Goal: Answer question/provide support: Share knowledge or assist other users

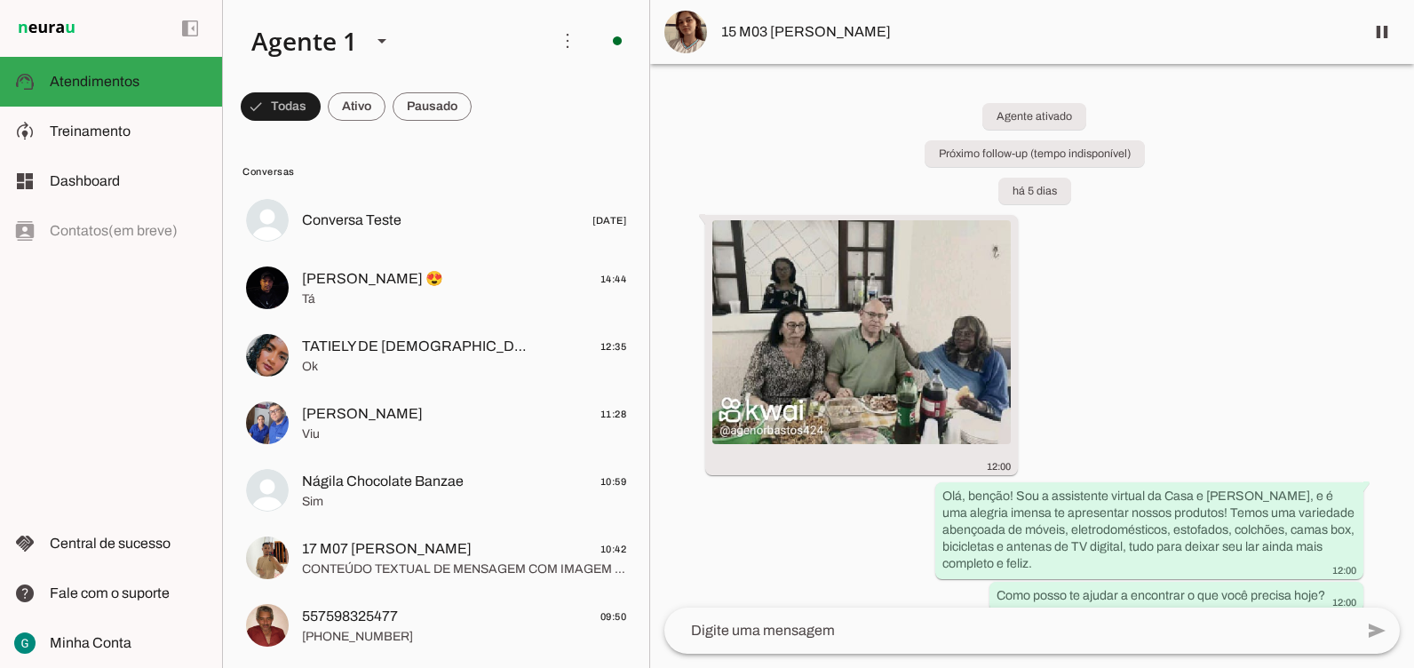
click at [1322, 219] on div "Agente ativado Próximo follow-up (tempo indisponível) há 5 dias 12:00 Olá, benç…" at bounding box center [1032, 336] width 764 height 544
click at [1311, 220] on div "Agente ativado Próximo follow-up (tempo indisponível) há 5 dias 12:00 Olá, benç…" at bounding box center [1032, 336] width 764 height 544
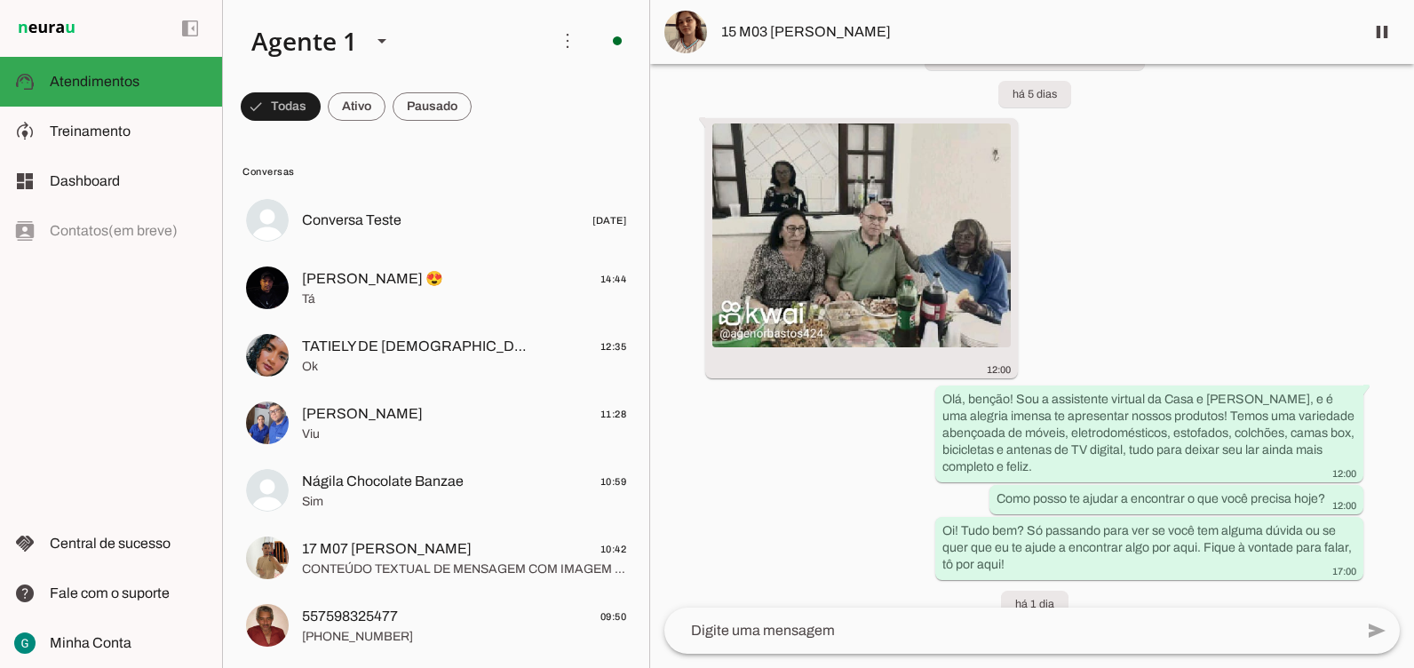
scroll to position [210, 0]
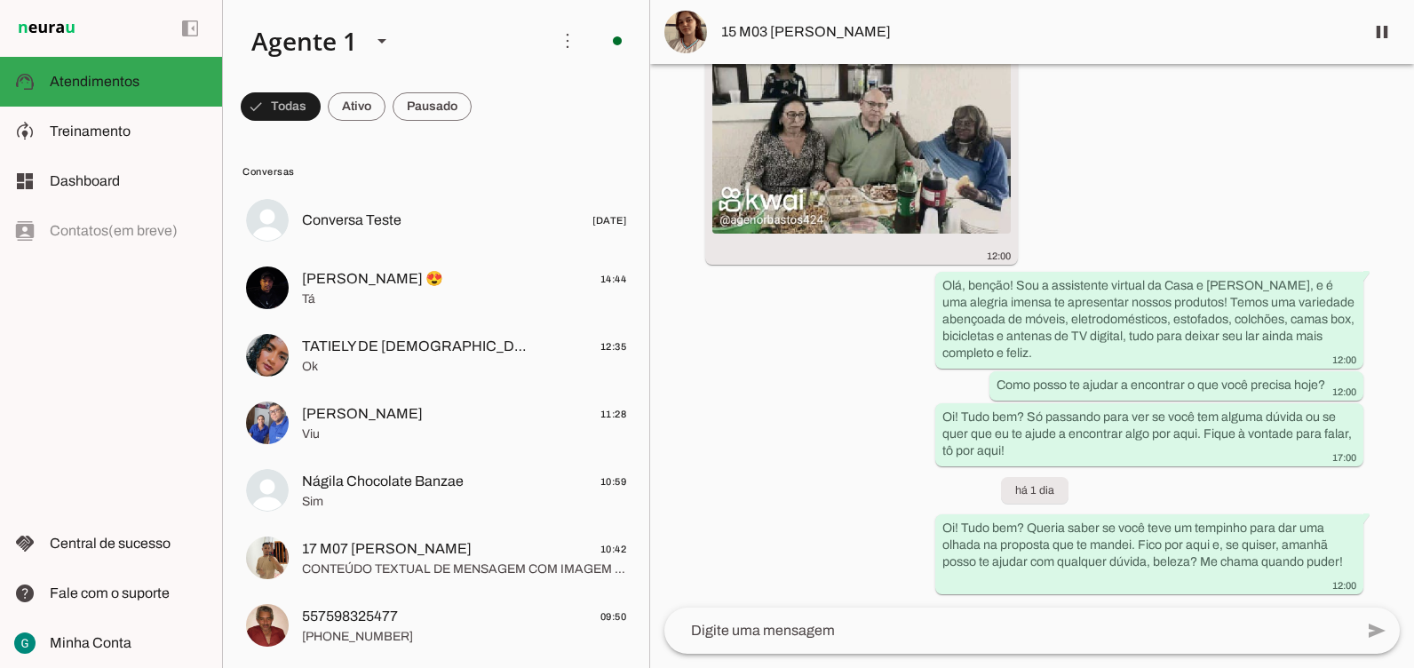
click at [1211, 187] on div "Agente ativado Próximo follow-up (tempo indisponível) há 5 dias 12:00 Olá, benç…" at bounding box center [1032, 336] width 764 height 544
click at [1219, 191] on div "Agente ativado Próximo follow-up (tempo indisponível) há 5 dias 12:00 Olá, benç…" at bounding box center [1032, 336] width 764 height 544
click at [44, 68] on md-item "support_agent Atendimentos Atendimentos" at bounding box center [111, 82] width 222 height 50
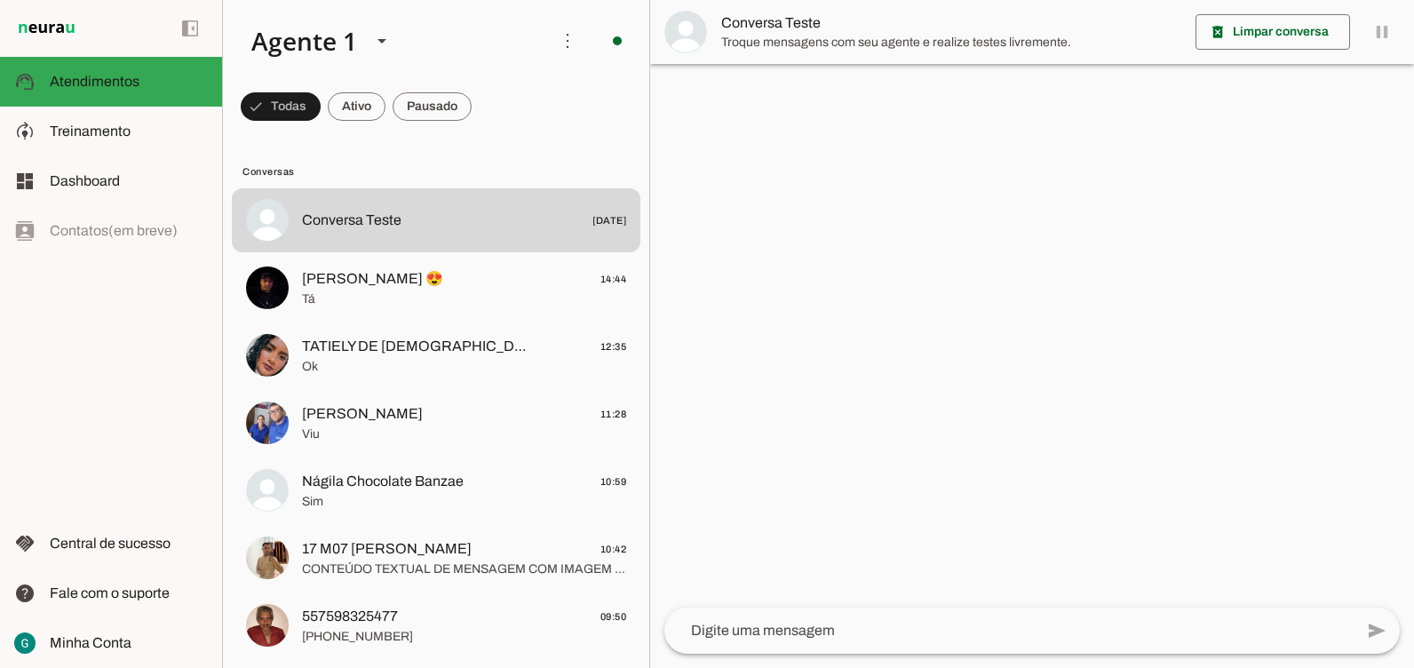
click at [1072, 301] on div at bounding box center [1032, 334] width 764 height 668
click at [791, 391] on div at bounding box center [1032, 334] width 764 height 668
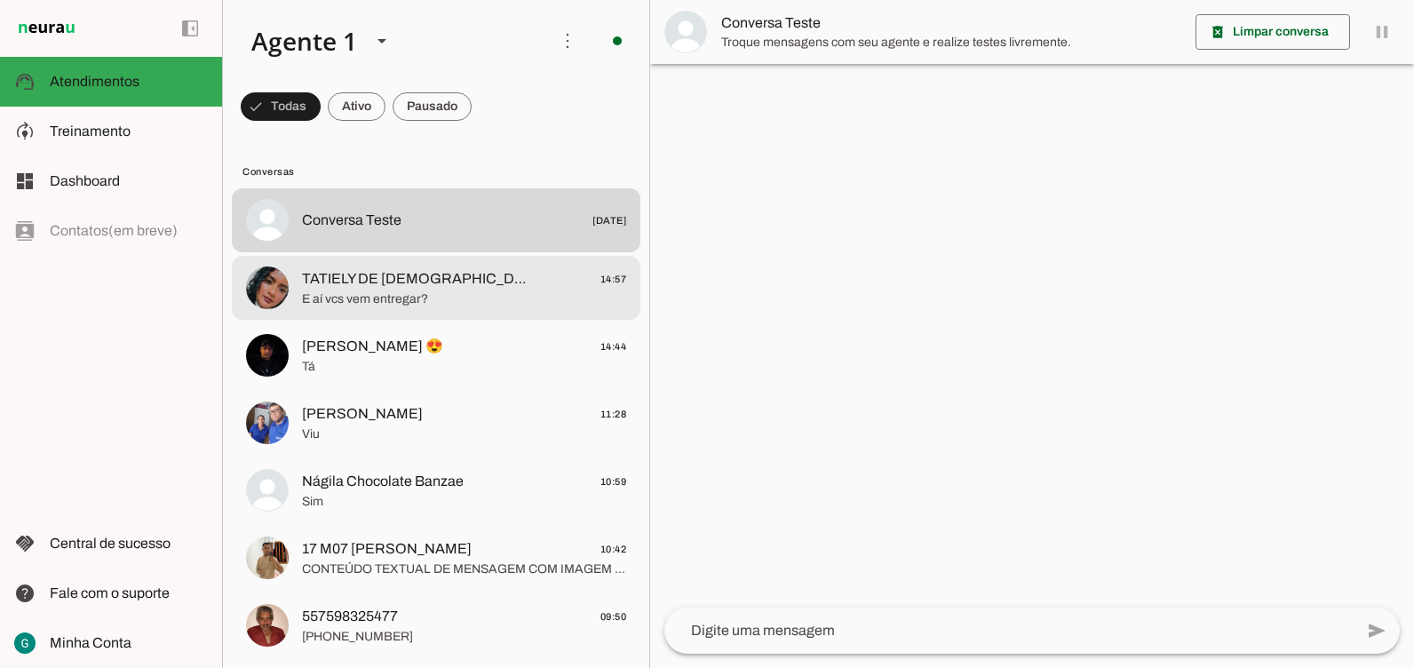
click at [442, 294] on span "E aí vcs vem entregar?" at bounding box center [464, 299] width 324 height 18
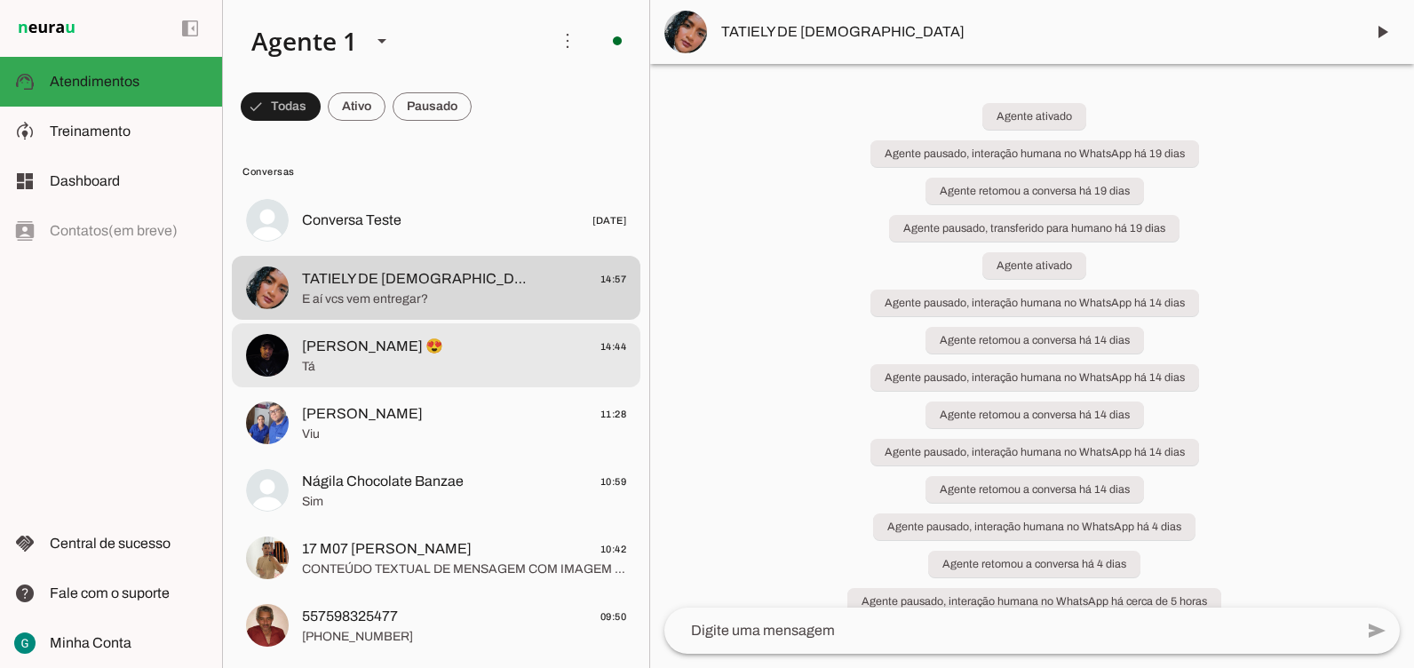
click at [356, 358] on span "Tá" at bounding box center [464, 367] width 324 height 18
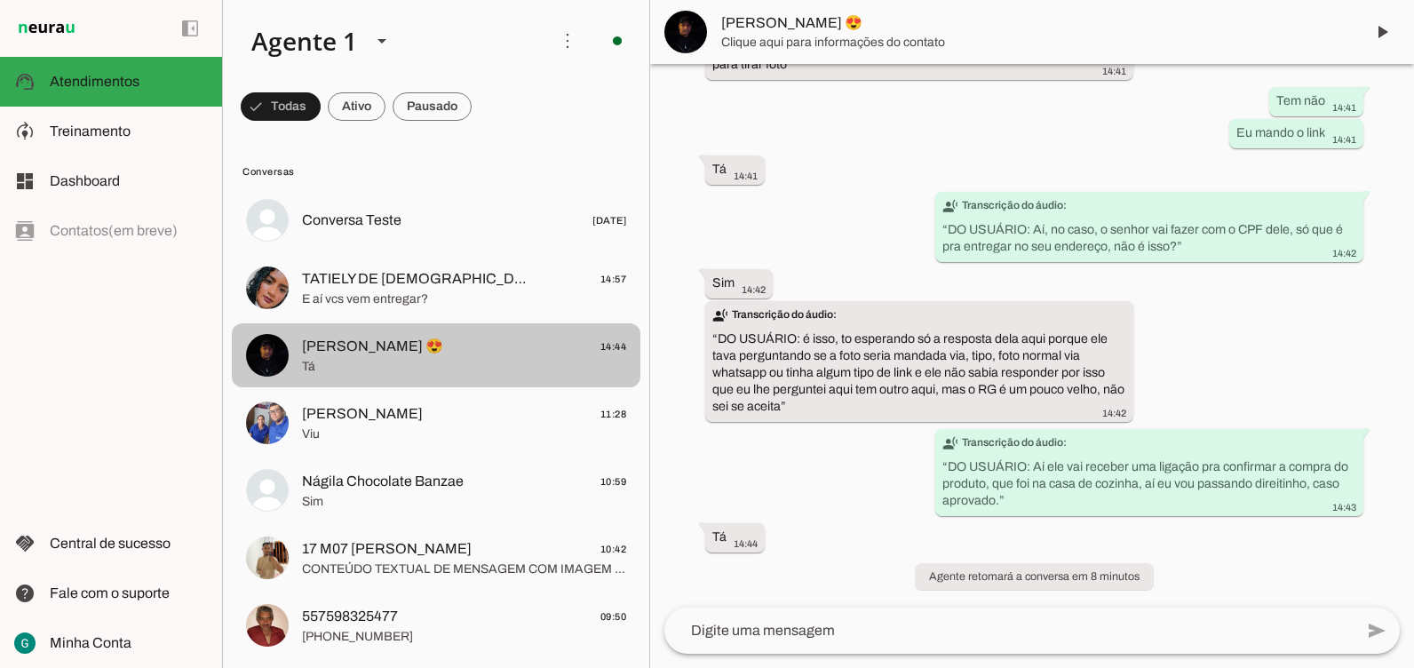
scroll to position [3066, 0]
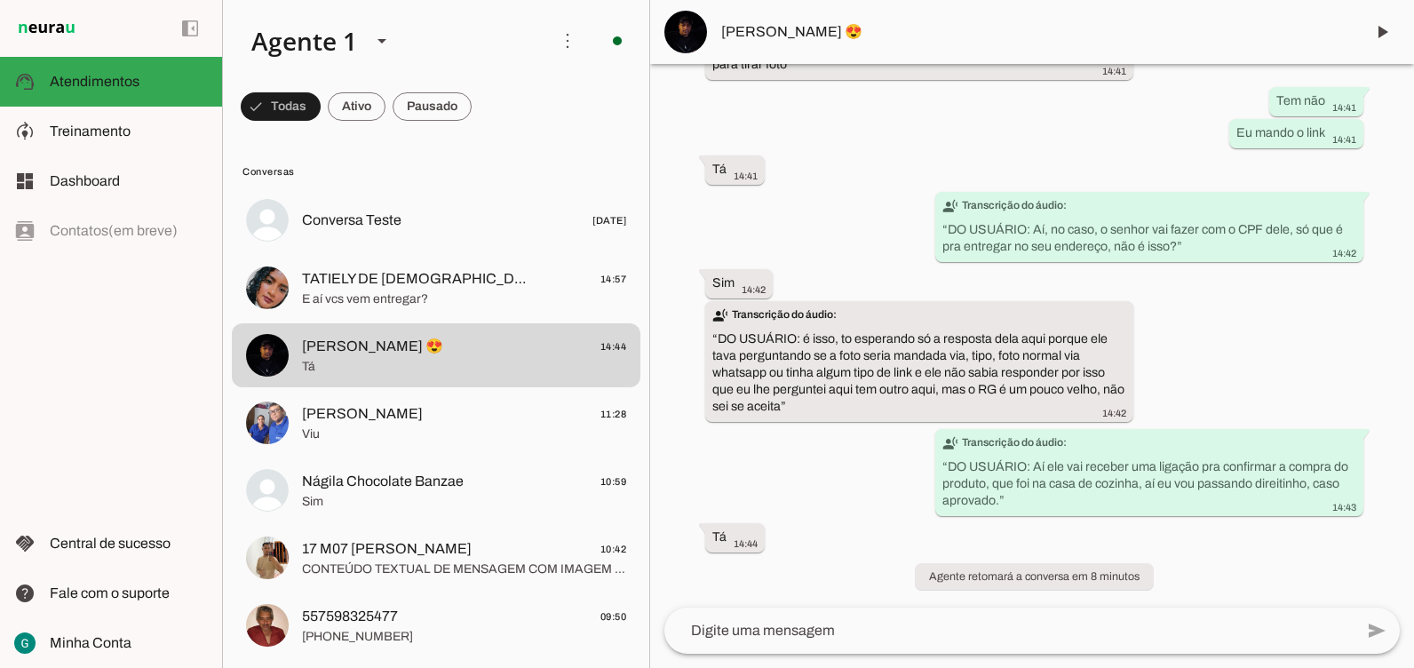
click at [861, 460] on div "Agente ativado há cerca de 1 hora transcribe Transcrição do áudio: “ DO USUÁRIO…" at bounding box center [1032, 336] width 764 height 544
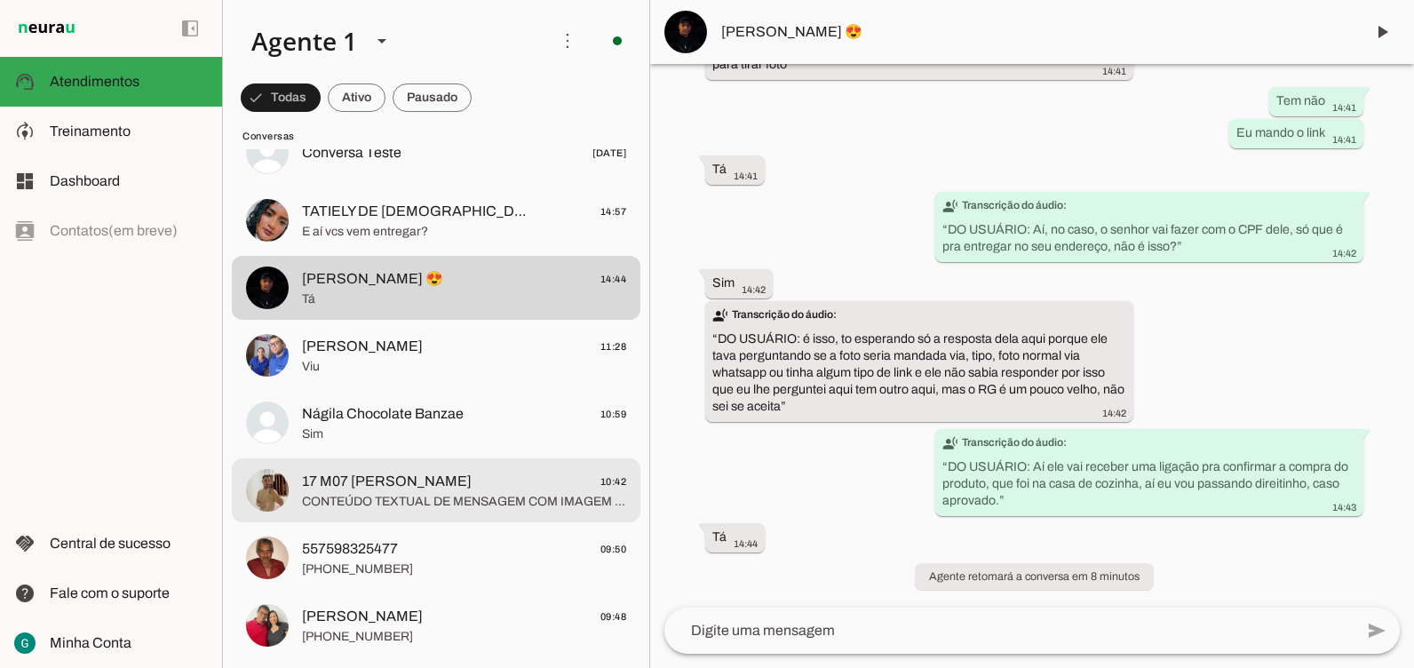
scroll to position [178, 0]
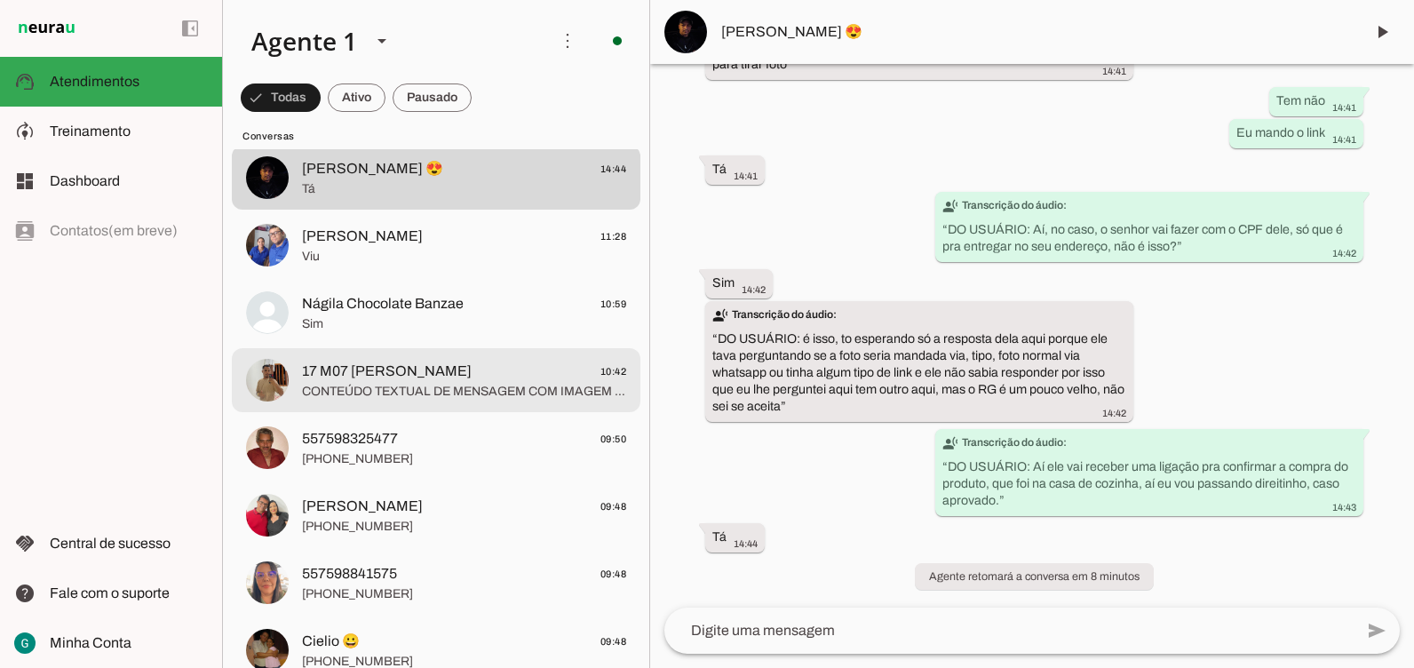
click at [488, 384] on span "CONTEÚDO TEXTUAL DE MENSAGEM COM IMAGEM (URL [URL][DOMAIN_NAME]) :" at bounding box center [464, 392] width 324 height 18
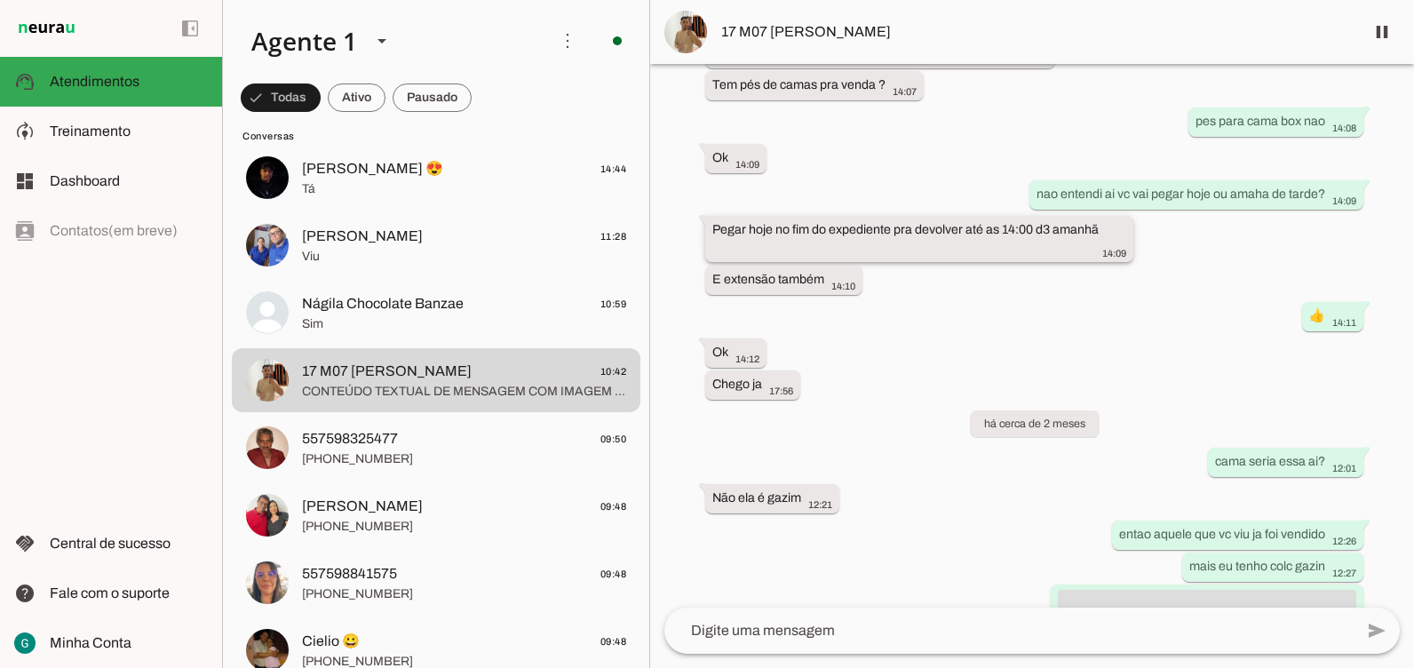
scroll to position [3554, 0]
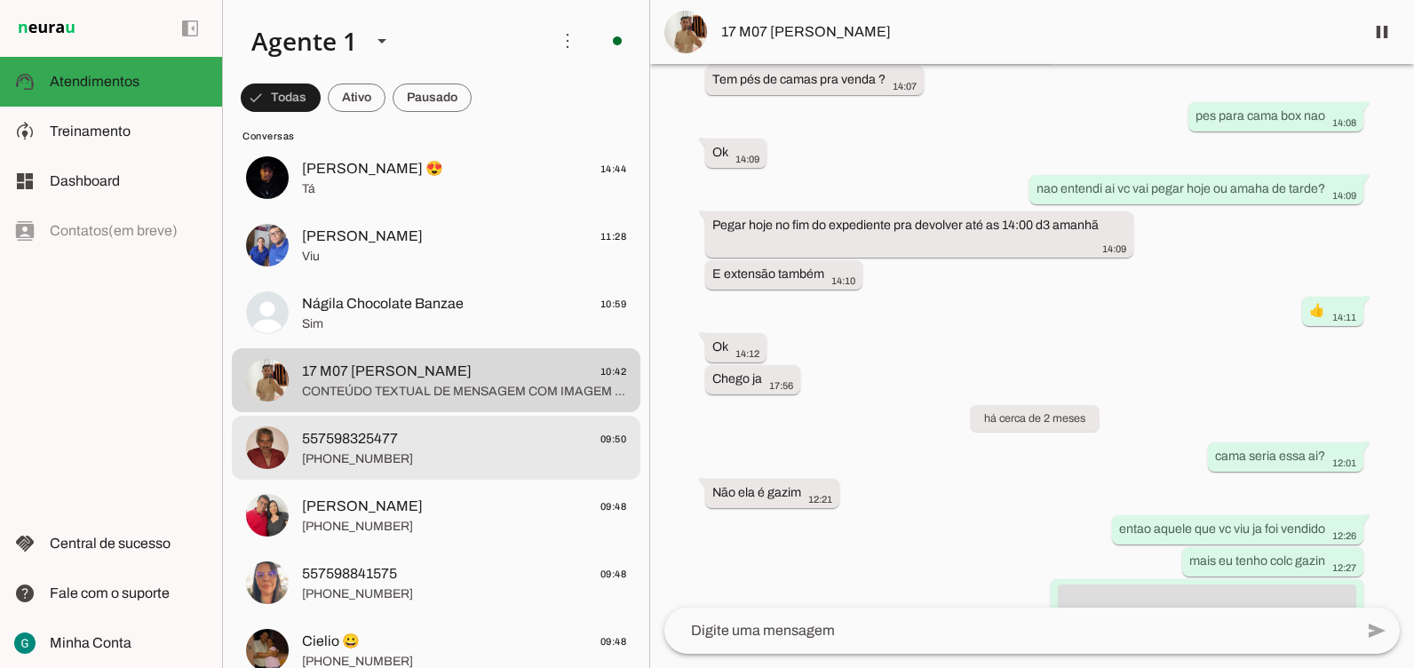
click at [360, 459] on span "[PHONE_NUMBER]" at bounding box center [464, 459] width 324 height 18
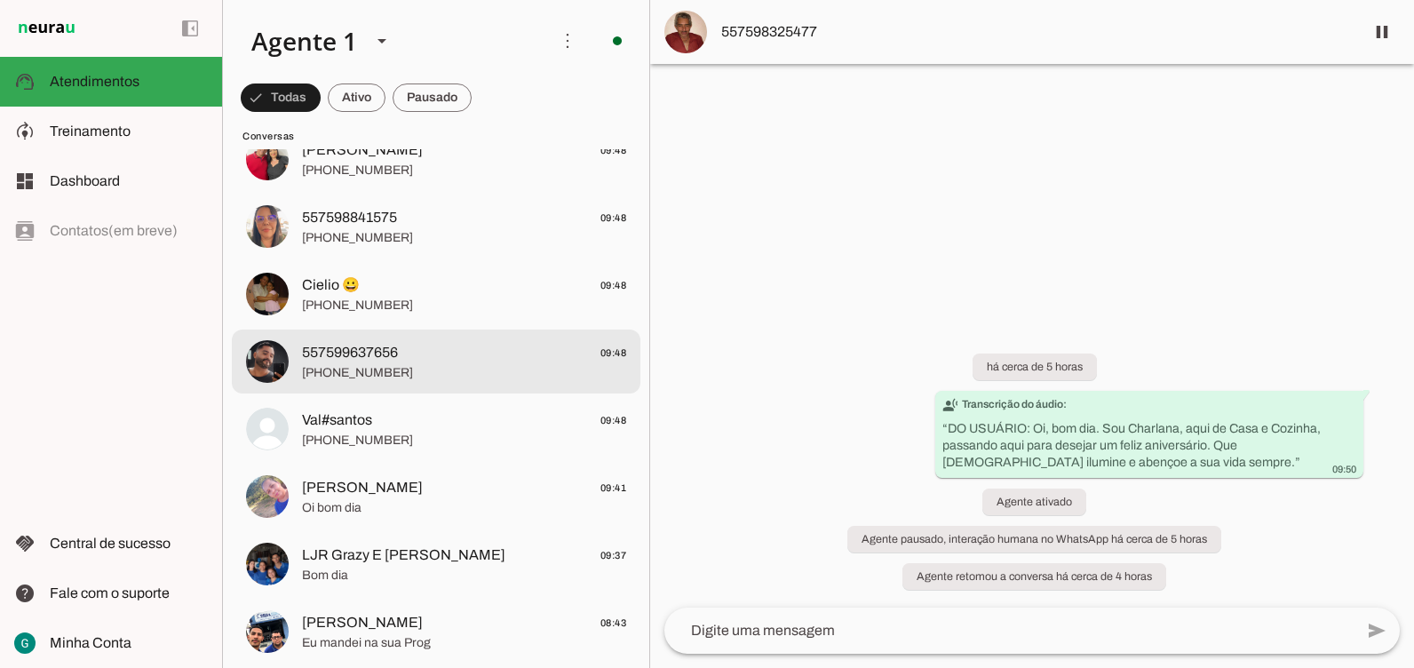
scroll to position [711, 0]
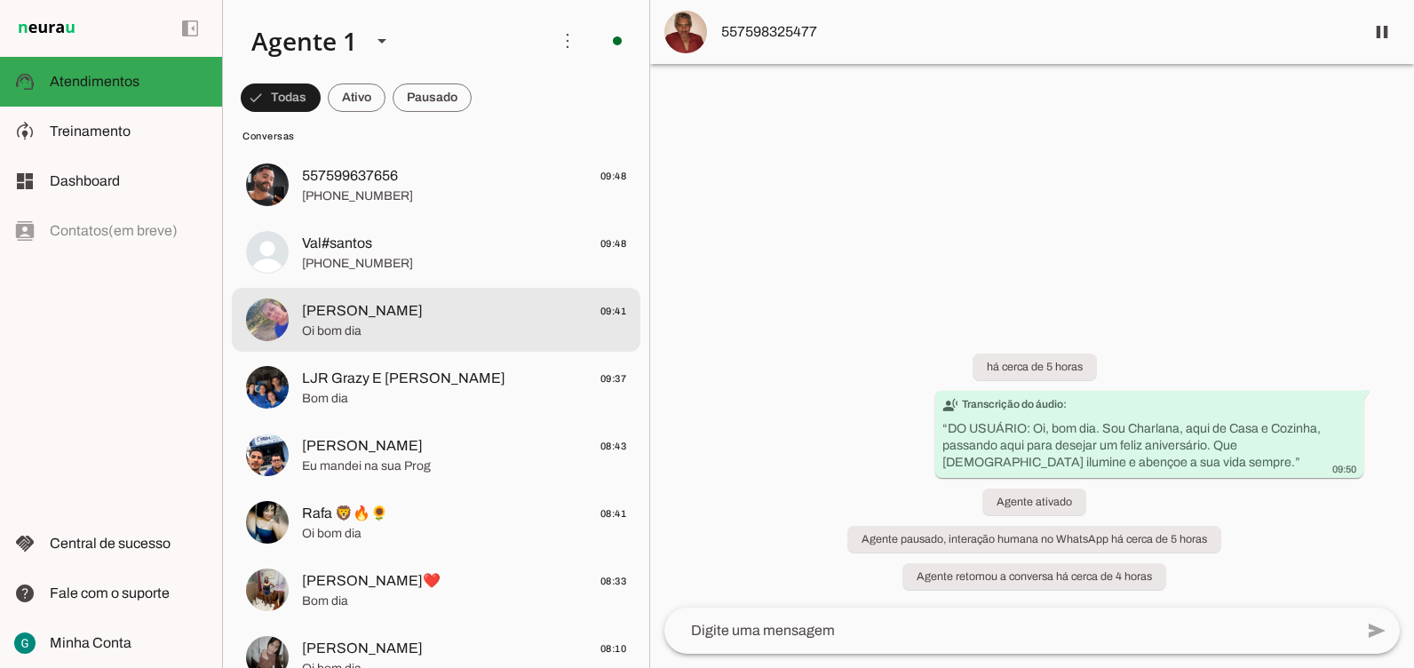
click at [382, 314] on span "[PERSON_NAME]" at bounding box center [362, 310] width 121 height 21
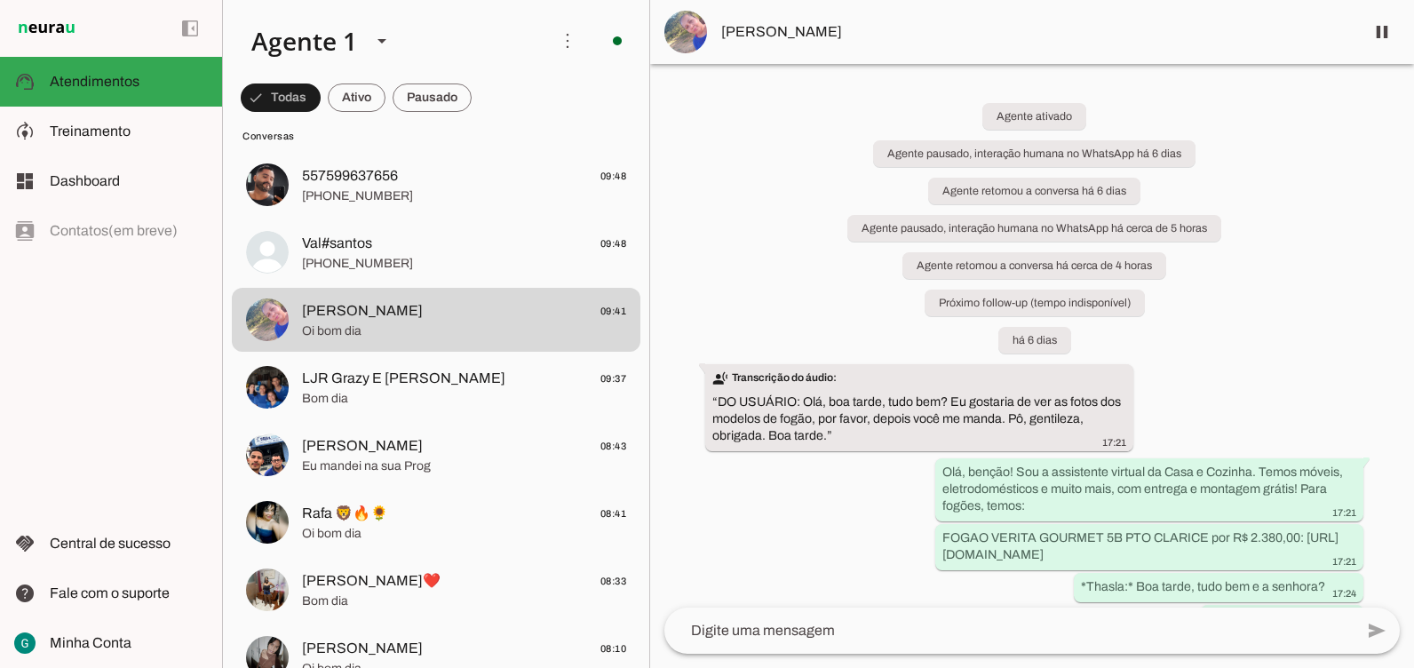
click at [1390, 354] on div "Agente ativado Agente pausado, interação humana no WhatsApp há 6 dias Agente re…" at bounding box center [1032, 336] width 764 height 544
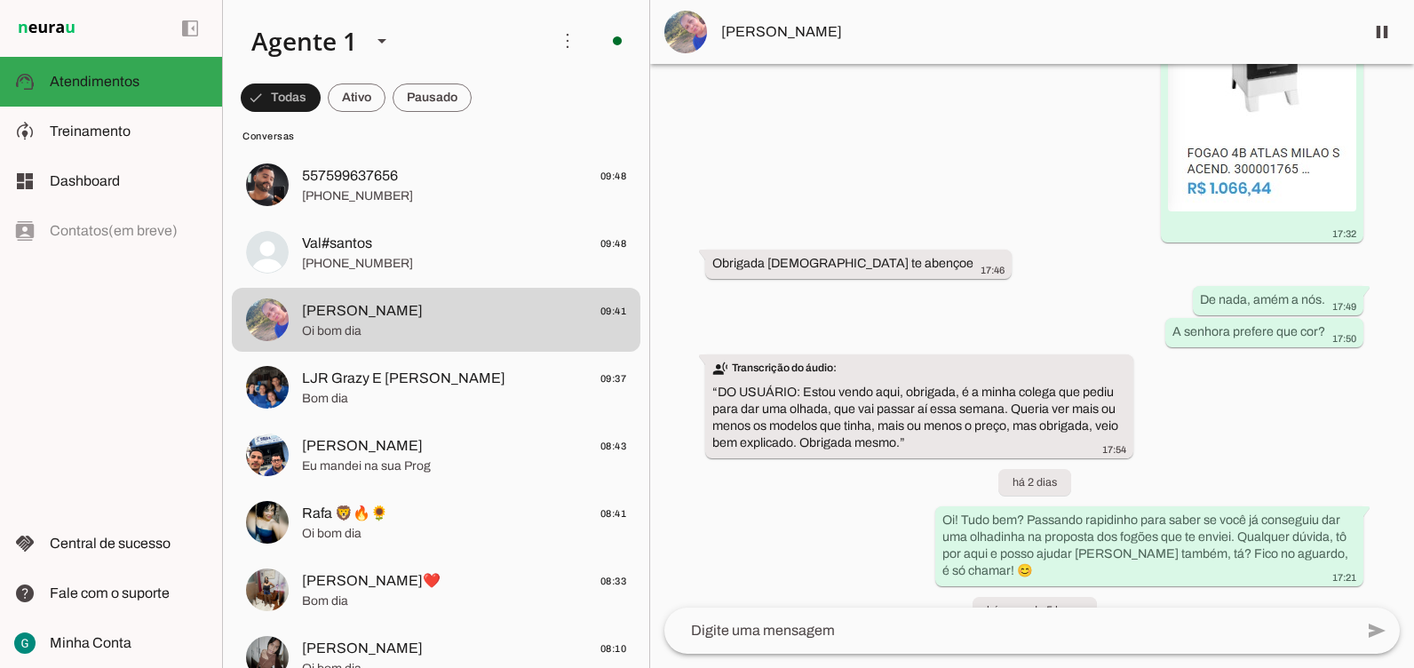
scroll to position [2928, 0]
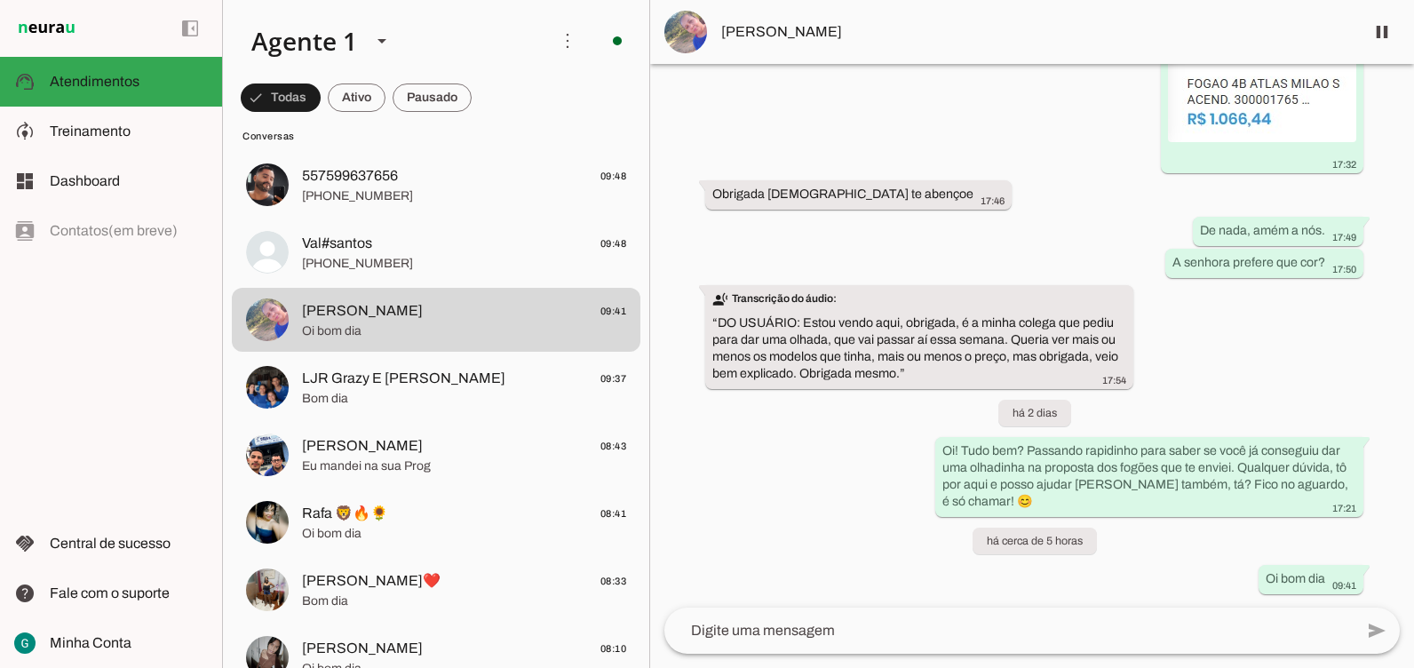
click at [1248, 376] on div "Agente ativado Agente pausado, interação humana no WhatsApp há 6 dias Agente re…" at bounding box center [1032, 336] width 764 height 544
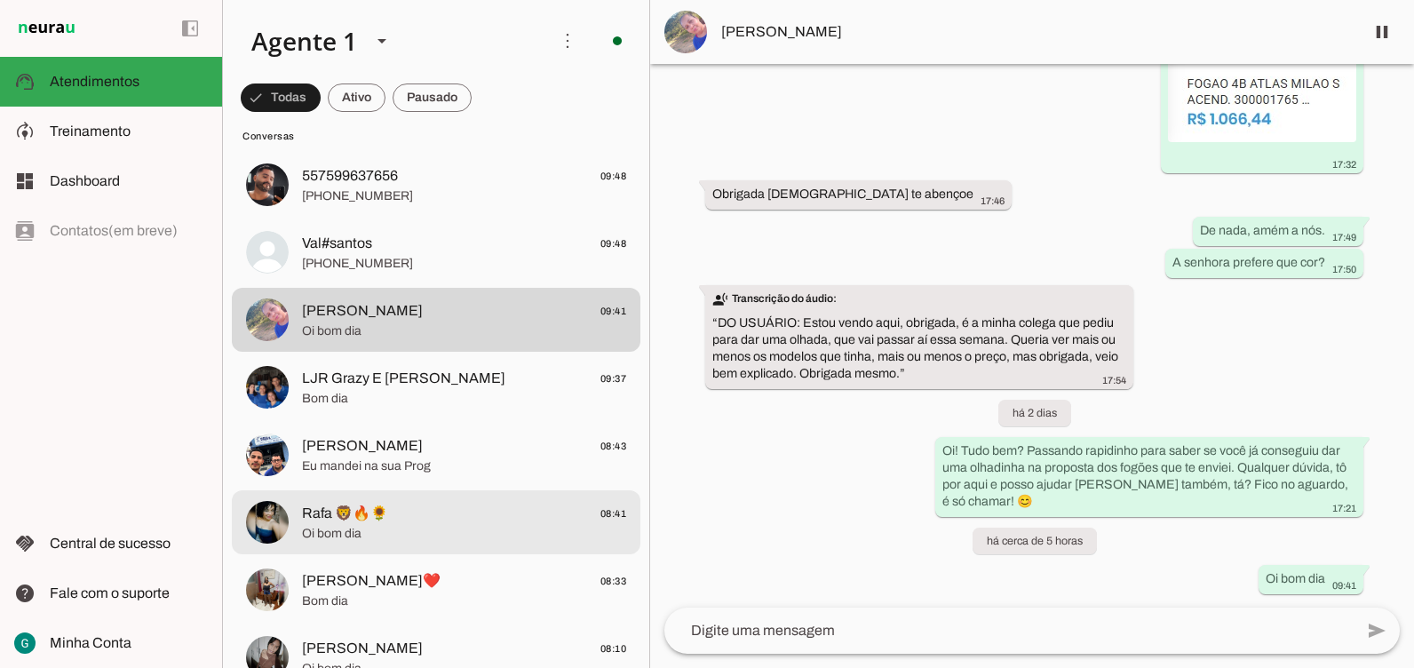
scroll to position [977, 0]
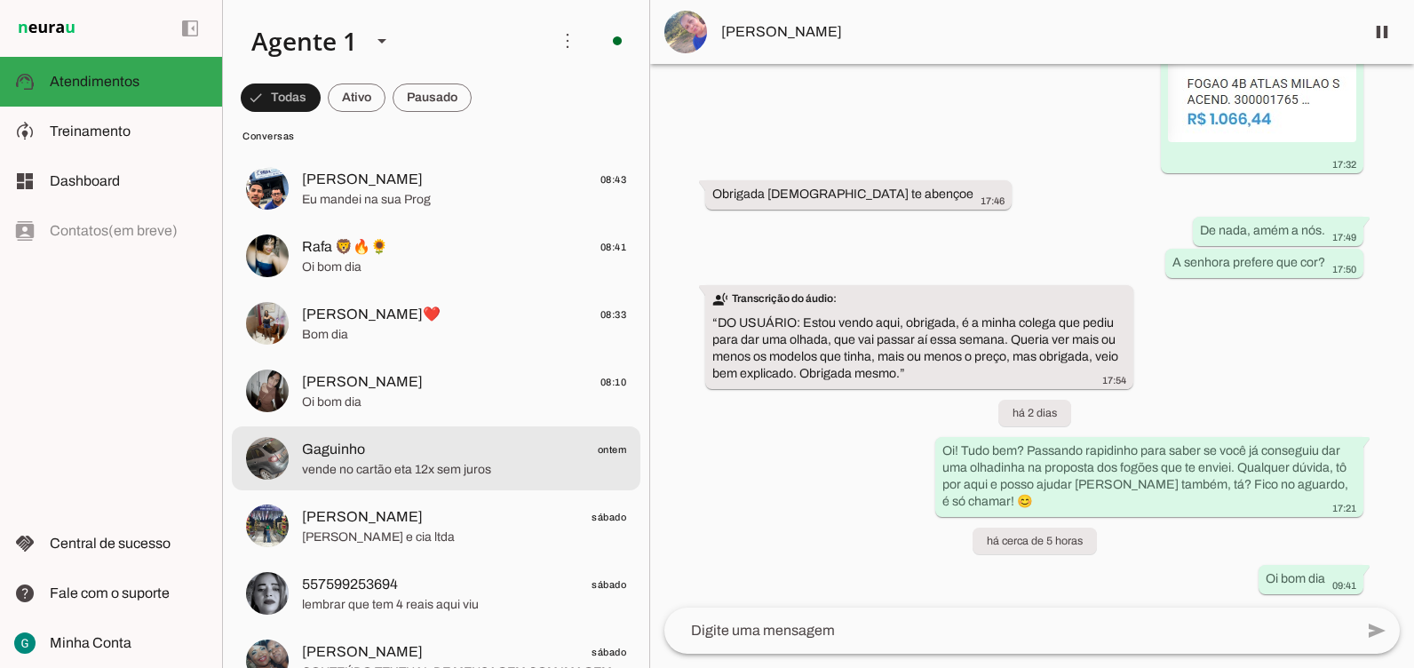
click at [398, 469] on span "vende no cartão eta 12x sem juros" at bounding box center [464, 470] width 324 height 18
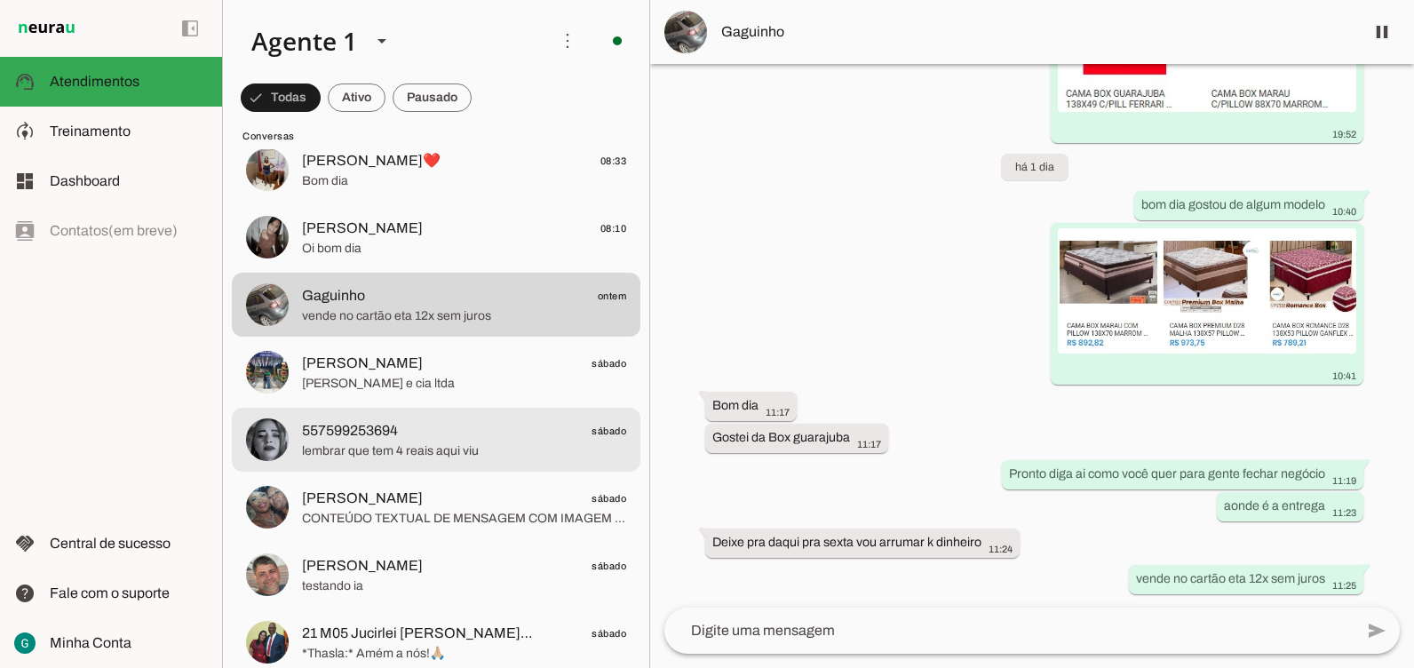
scroll to position [1155, 0]
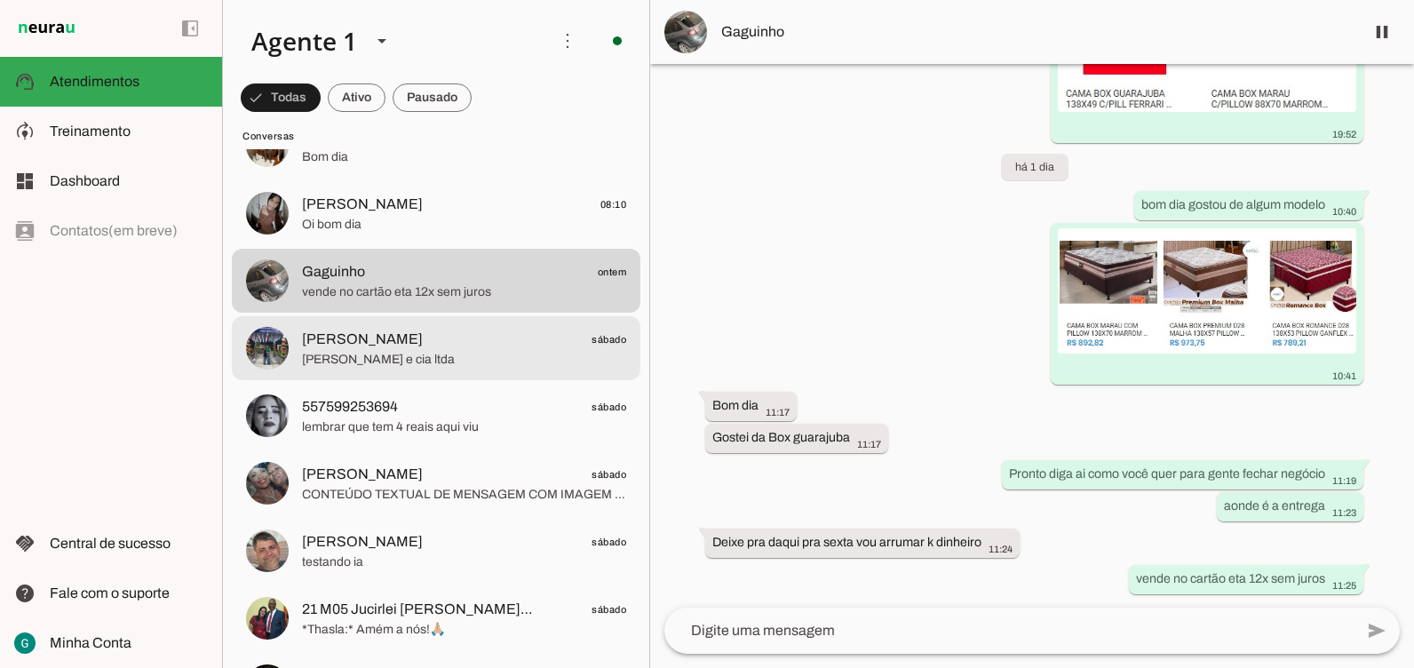
click at [393, 362] on span "[PERSON_NAME] e cia ltda" at bounding box center [464, 360] width 324 height 18
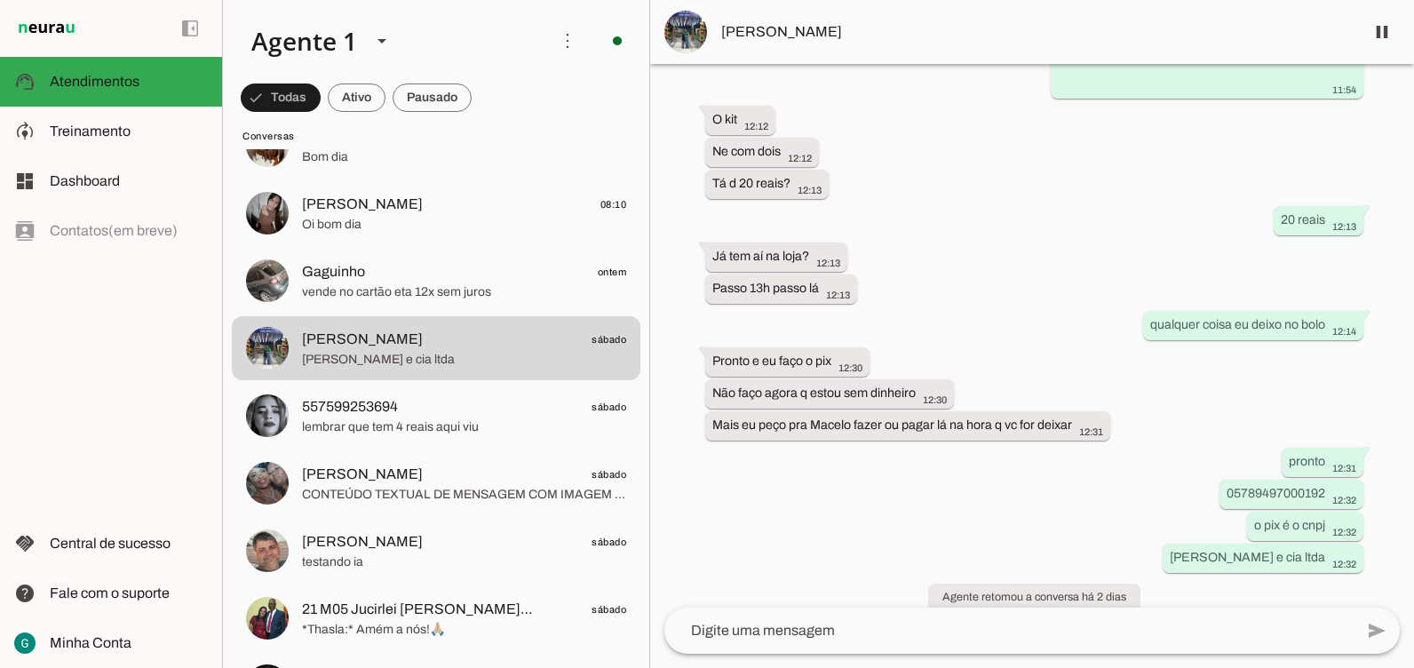
scroll to position [389, 0]
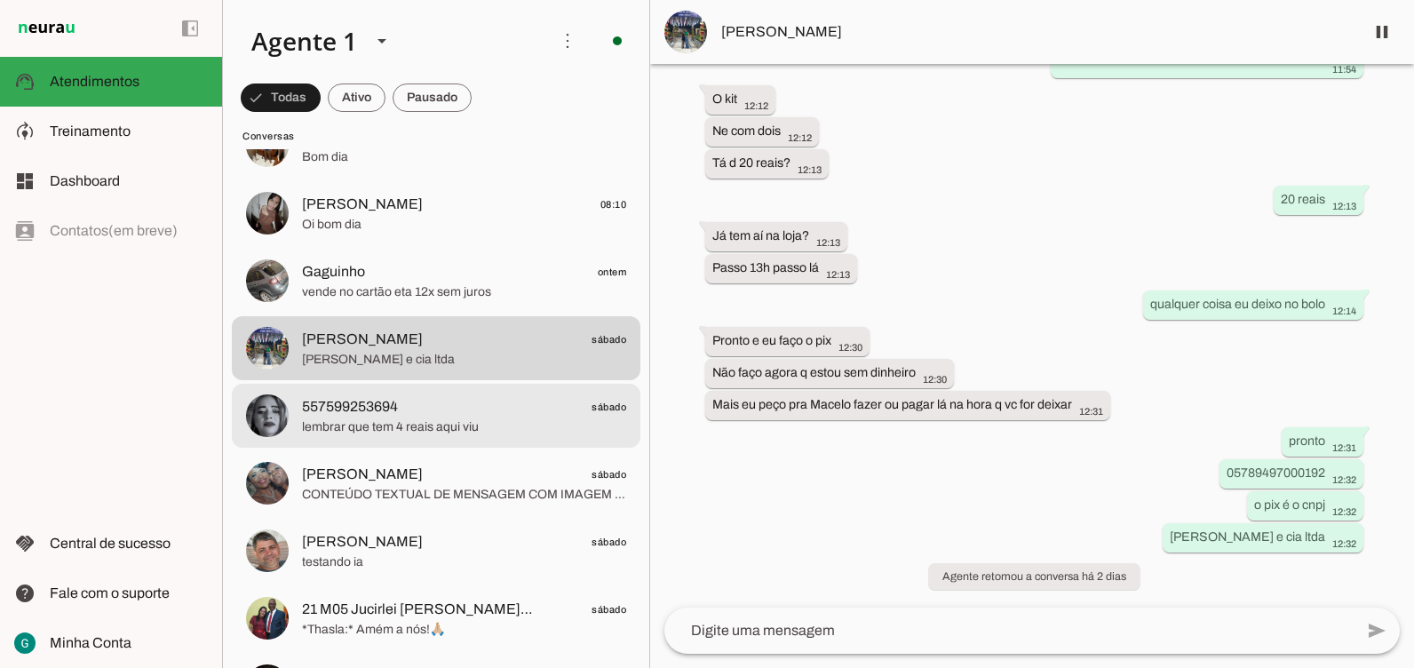
click at [451, 431] on span "lembrar que tem 4 reais aqui viu" at bounding box center [464, 427] width 324 height 18
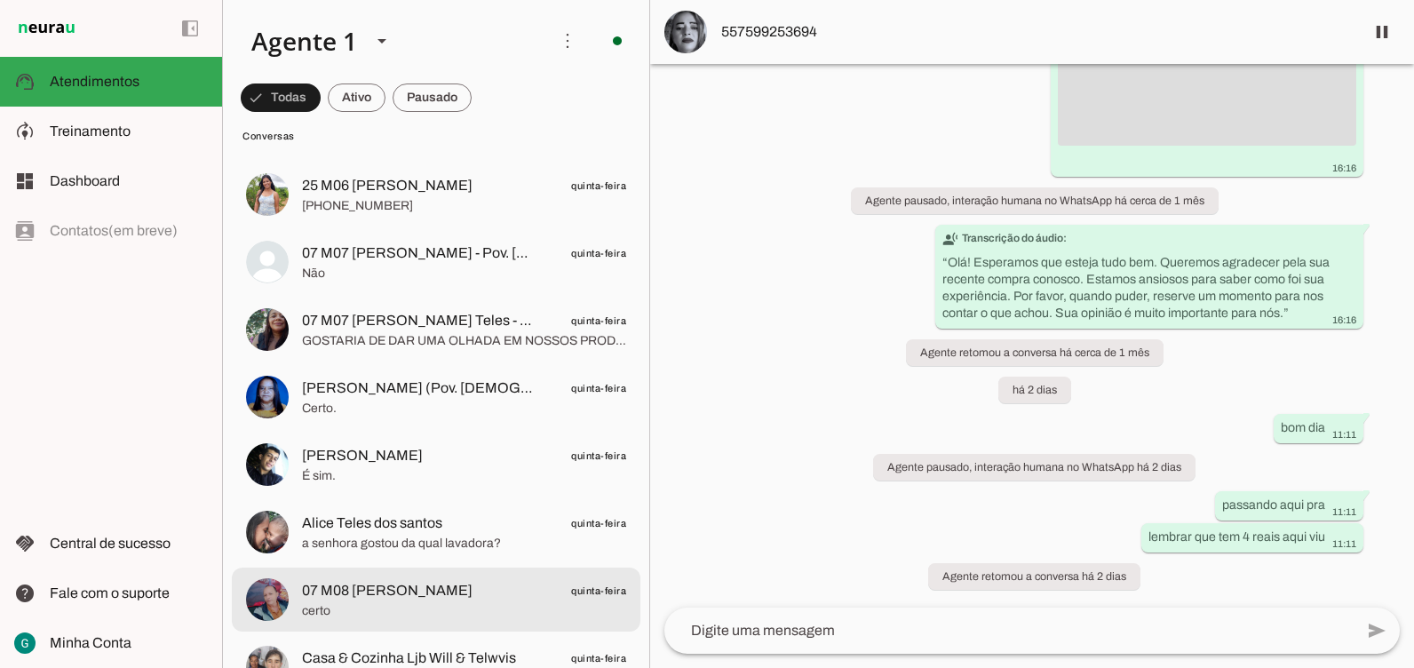
scroll to position [4086, 0]
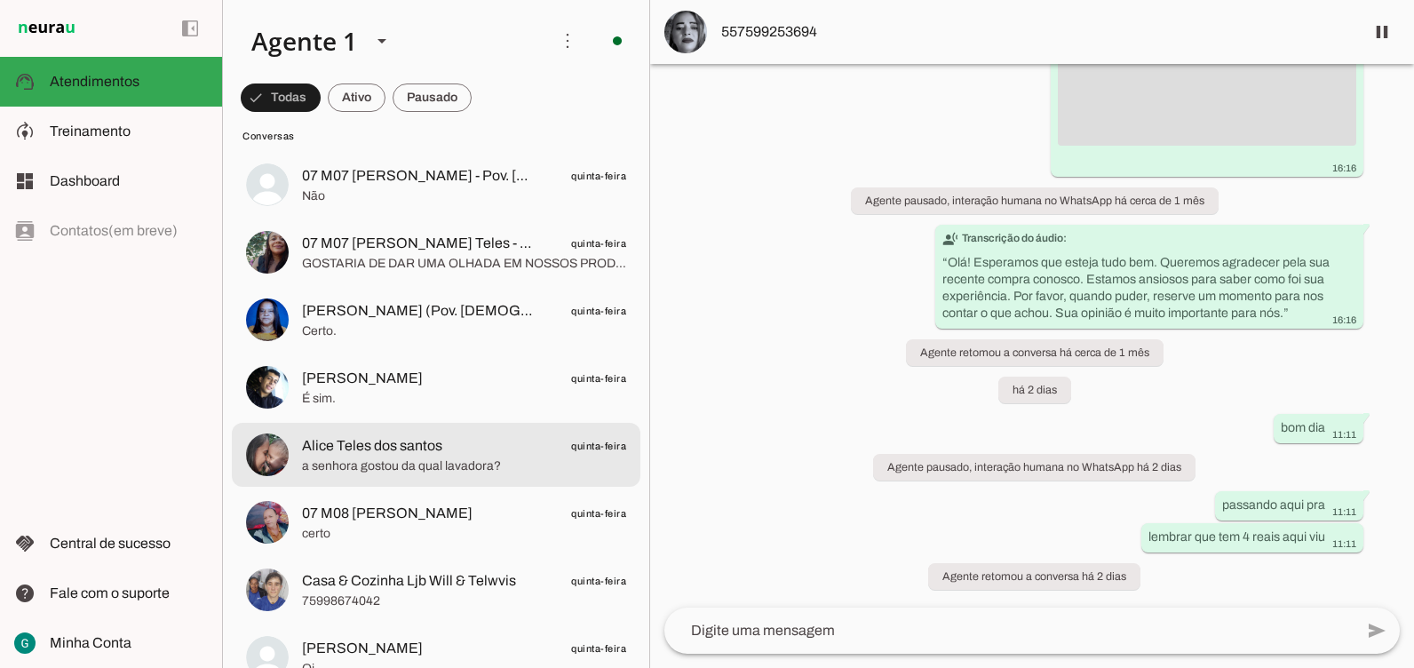
click at [419, 468] on span "a senhora gostou da qual lavadora?" at bounding box center [464, 466] width 324 height 18
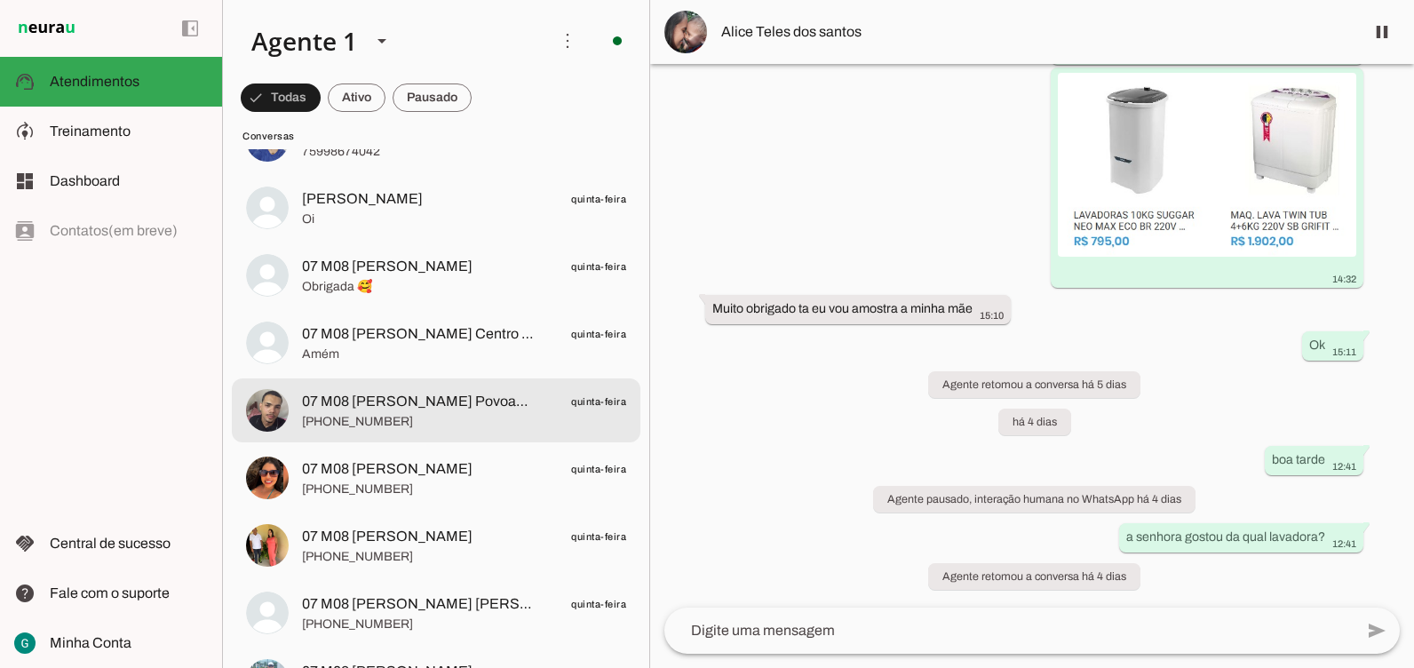
scroll to position [4618, 0]
